Goal: Task Accomplishment & Management: Manage account settings

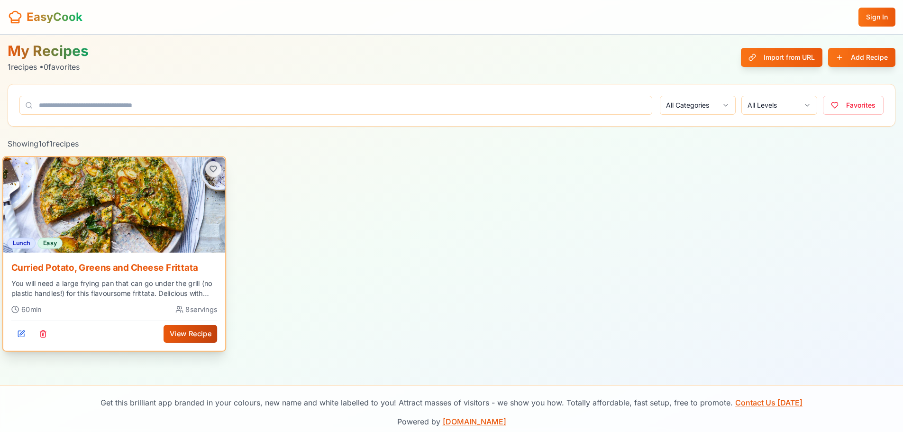
click at [183, 340] on button "View Recipe" at bounding box center [190, 334] width 54 height 18
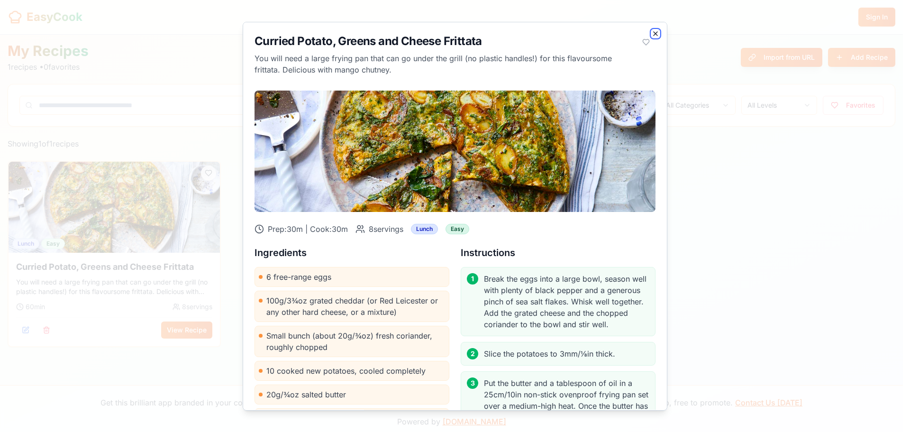
click at [652, 35] on icon "button" at bounding box center [656, 34] width 8 height 8
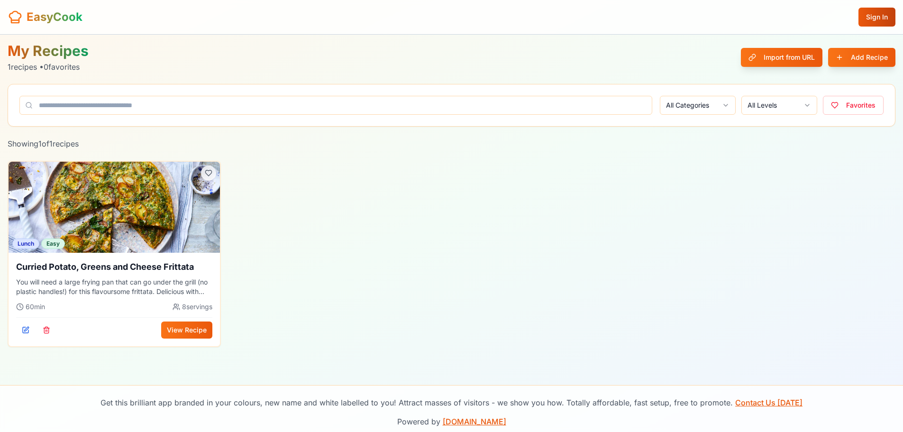
click at [878, 24] on button "Sign In" at bounding box center [876, 17] width 37 height 19
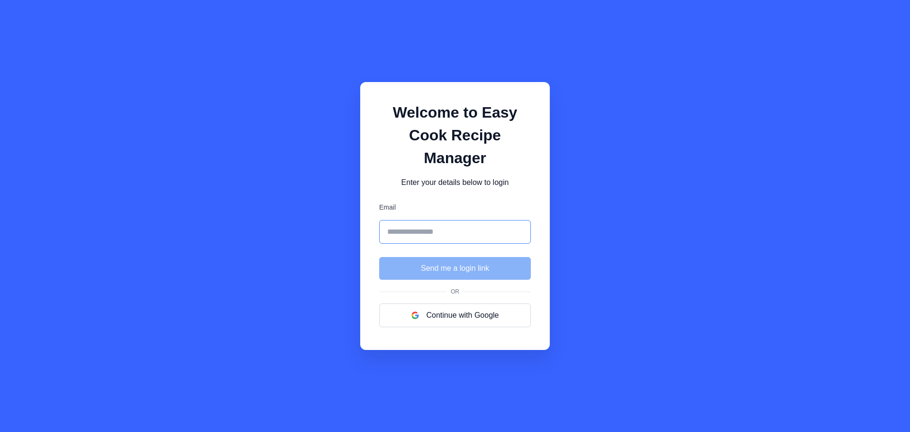
click at [440, 220] on input "Email" at bounding box center [455, 232] width 152 height 24
click at [444, 221] on input "Email" at bounding box center [455, 232] width 152 height 24
type input "**********"
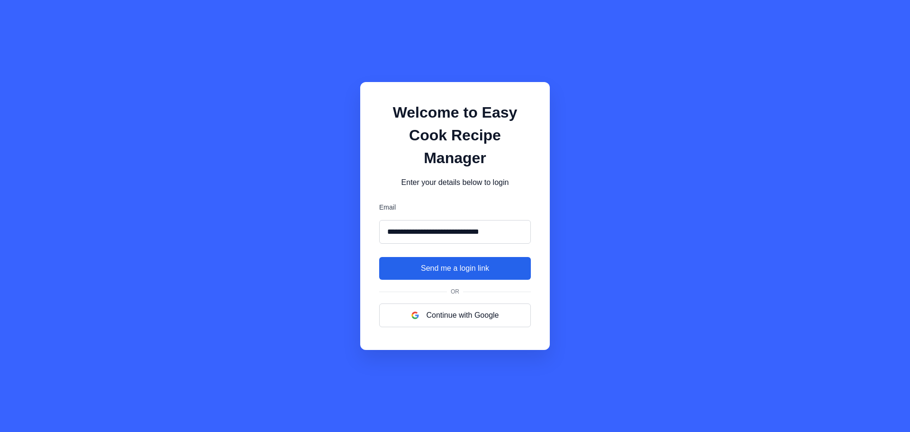
click at [458, 257] on button "Send me a login link" at bounding box center [455, 268] width 152 height 23
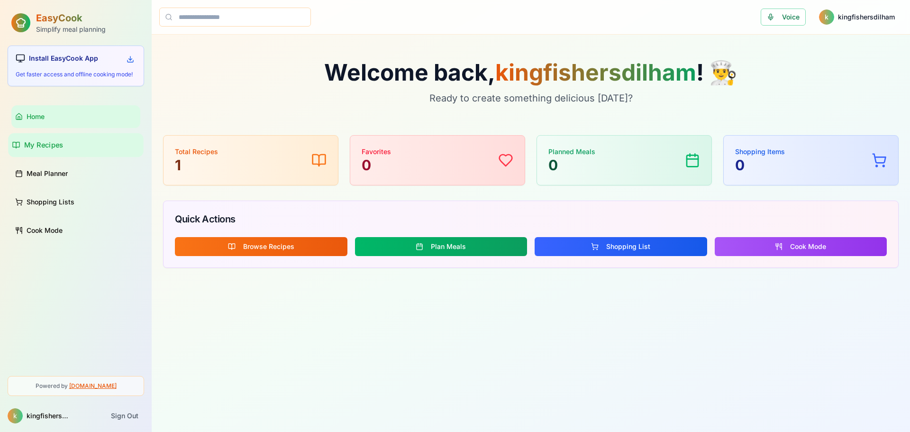
click at [49, 150] on link "My Recipes" at bounding box center [76, 145] width 136 height 24
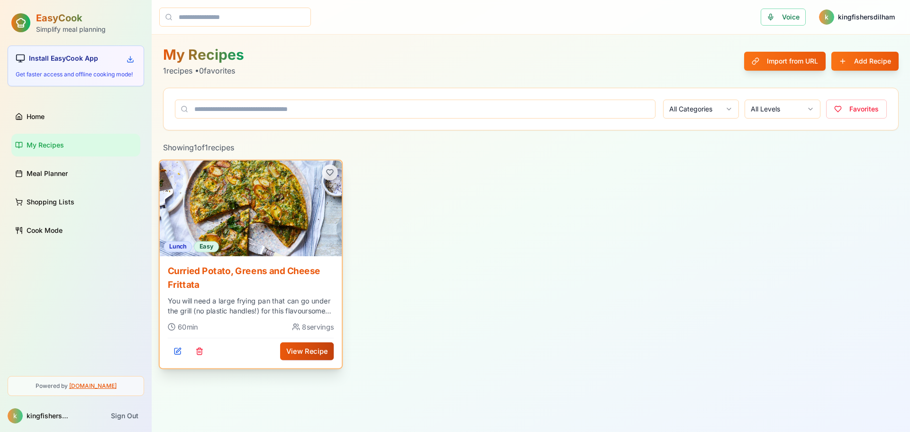
click at [299, 349] on button "View Recipe" at bounding box center [307, 351] width 54 height 18
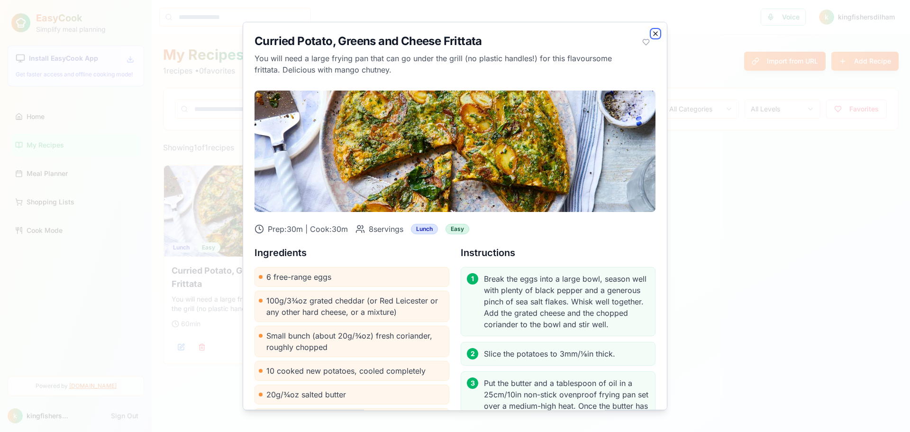
click at [653, 35] on icon "button" at bounding box center [655, 34] width 4 height 4
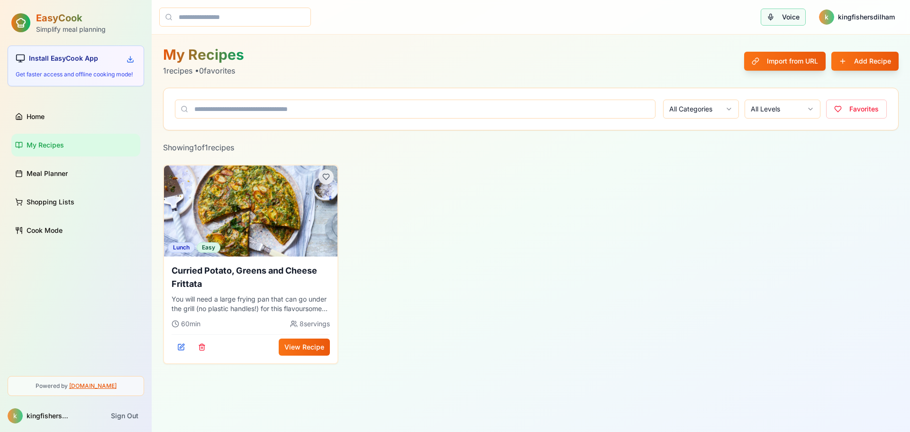
click at [775, 10] on button "Voice" at bounding box center [783, 17] width 45 height 17
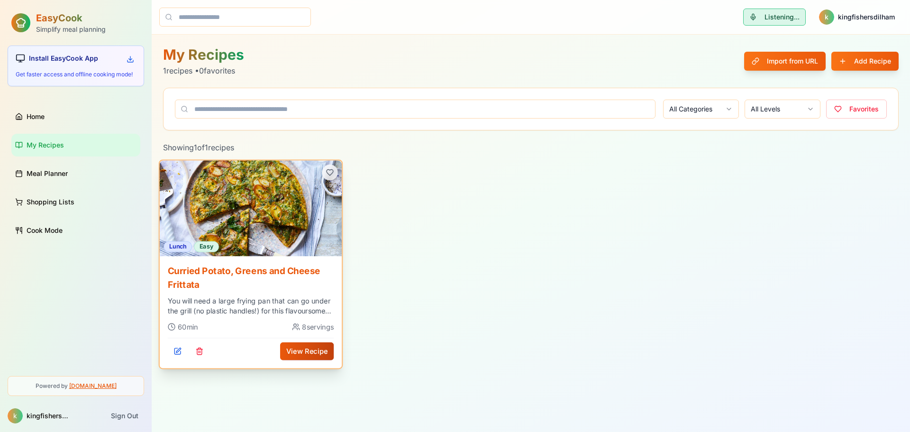
click at [301, 349] on button "View Recipe" at bounding box center [307, 351] width 54 height 18
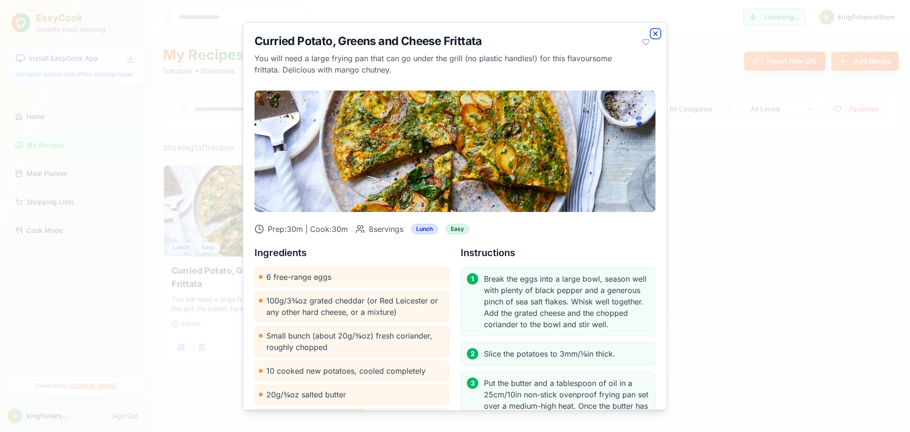
click at [652, 30] on icon "button" at bounding box center [656, 34] width 8 height 8
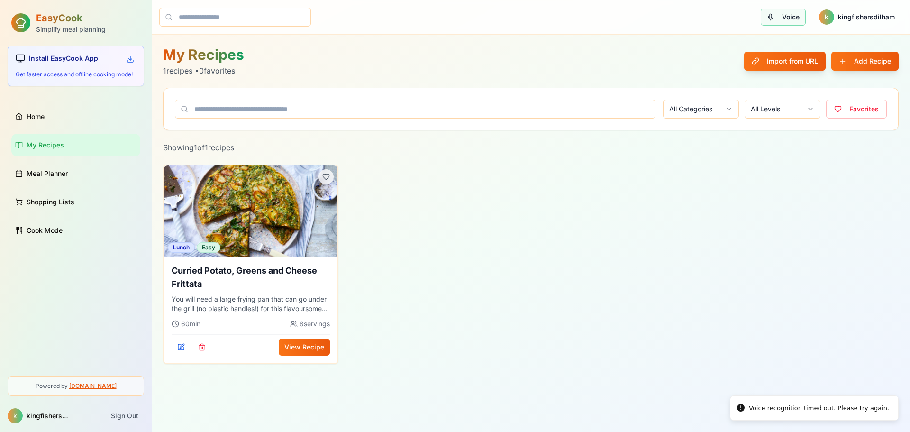
click at [782, 16] on button "Voice" at bounding box center [783, 17] width 45 height 17
